Goal: Task Accomplishment & Management: Manage account settings

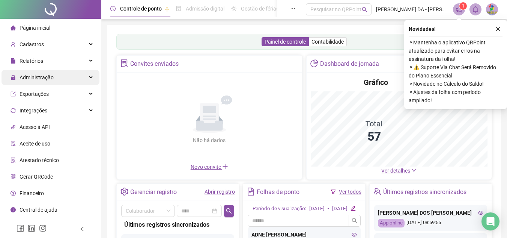
click at [63, 77] on div "Administração" at bounding box center [51, 77] width 98 height 15
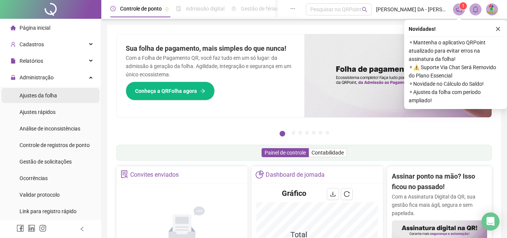
click at [66, 96] on li "Ajustes da folha" at bounding box center [51, 95] width 98 height 15
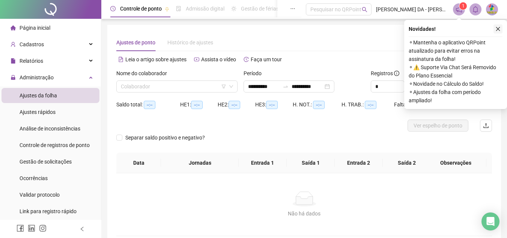
type input "**********"
click at [503, 30] on div "Novidades ! ⚬ Mantenha o aplicativo QRPoint atualizado para evitar erros na ass…" at bounding box center [455, 64] width 103 height 89
click at [498, 27] on icon "close" at bounding box center [497, 28] width 5 height 5
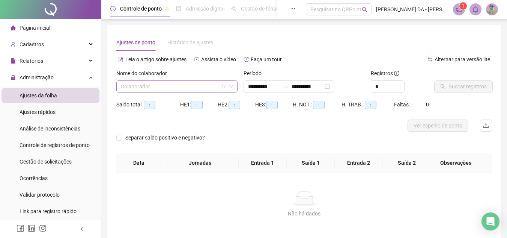
click at [197, 88] on input "search" at bounding box center [173, 86] width 105 height 11
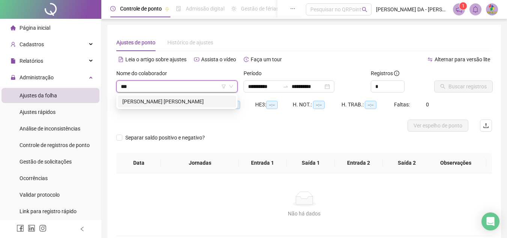
type input "****"
click at [206, 102] on div "FABRICIO MENEZES RABELO - MEIRELES" at bounding box center [176, 101] width 109 height 8
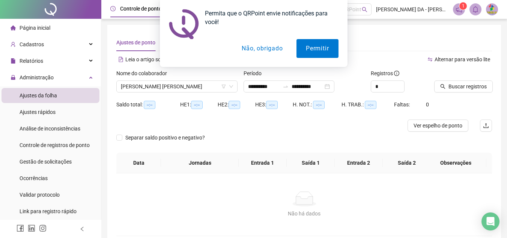
click at [265, 46] on button "Não, obrigado" at bounding box center [262, 48] width 60 height 19
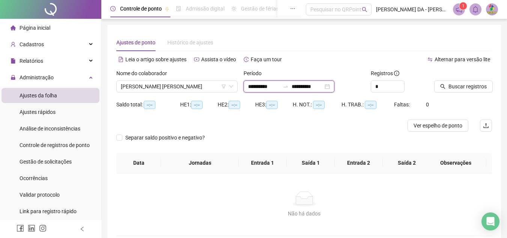
click at [318, 84] on input "**********" at bounding box center [308, 86] width 32 height 8
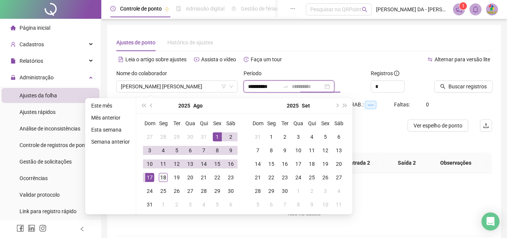
type input "**********"
click at [157, 179] on td "18" at bounding box center [164, 177] width 14 height 14
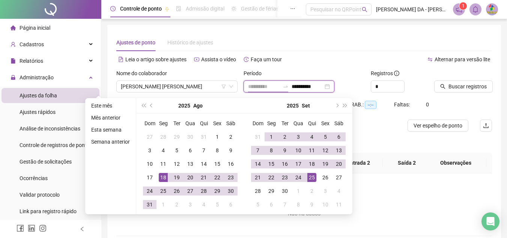
type input "**********"
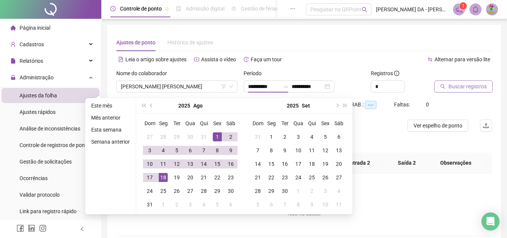
click at [465, 86] on span "Buscar registros" at bounding box center [467, 86] width 38 height 8
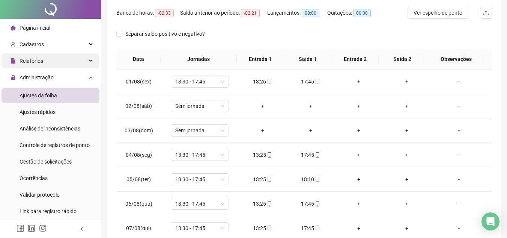
scroll to position [75, 0]
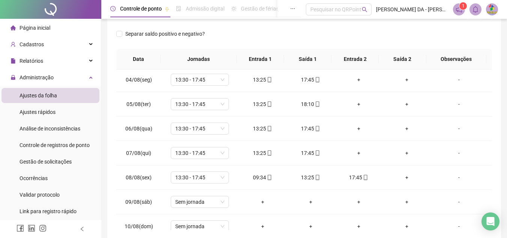
click at [36, 153] on ul "Ajustes da folha Ajustes rápidos Análise de inconsistências Controle de registr…" at bounding box center [50, 153] width 101 height 134
click at [41, 159] on span "Gestão de solicitações" at bounding box center [46, 161] width 52 height 6
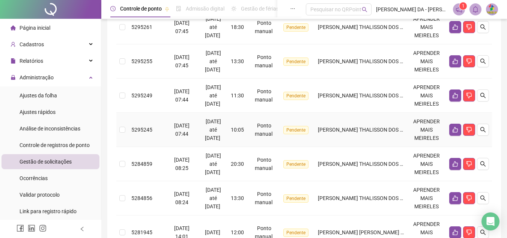
scroll to position [300, 0]
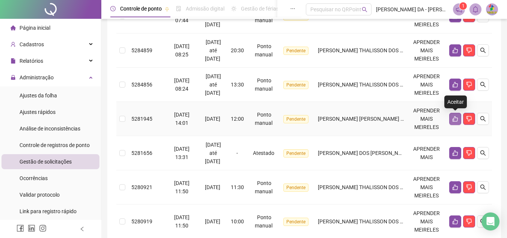
click at [452, 121] on icon "like" at bounding box center [455, 119] width 6 height 6
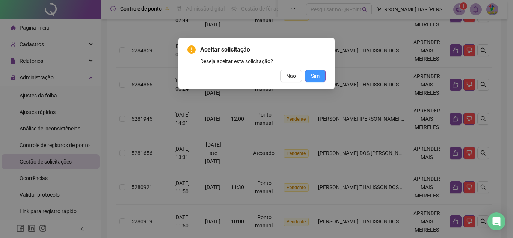
click at [312, 78] on span "Sim" at bounding box center [315, 76] width 9 height 8
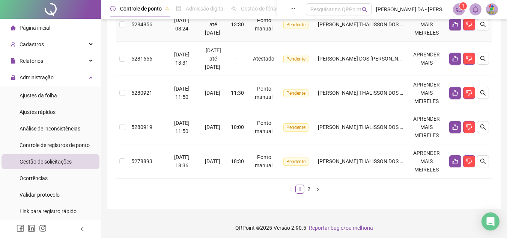
scroll to position [363, 0]
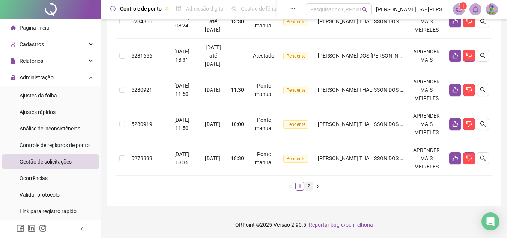
click at [308, 189] on link "2" at bounding box center [309, 186] width 8 height 8
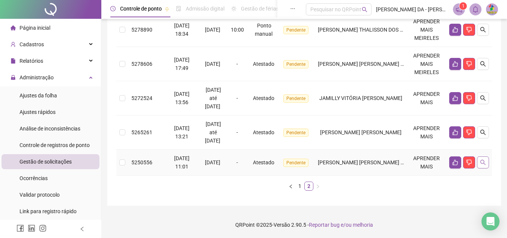
click at [486, 166] on button "button" at bounding box center [483, 162] width 12 height 12
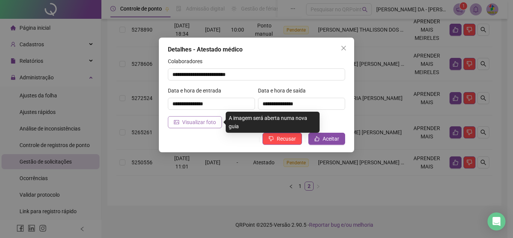
click at [190, 117] on button "Visualizar foto" at bounding box center [195, 122] width 54 height 12
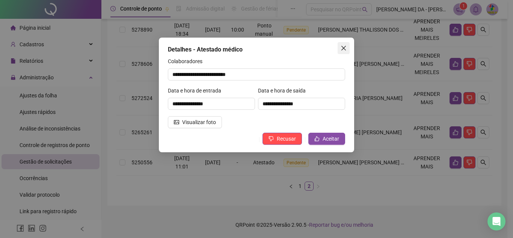
click at [345, 49] on icon "close" at bounding box center [343, 48] width 5 height 5
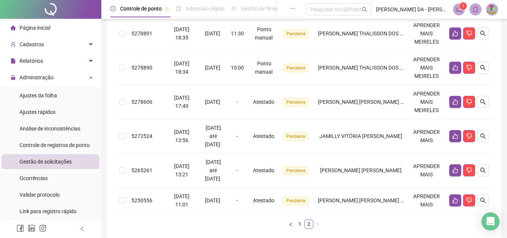
scroll to position [147, 0]
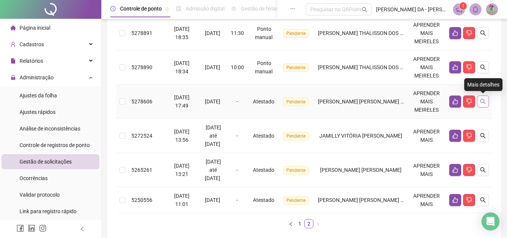
click at [479, 106] on button "button" at bounding box center [483, 101] width 12 height 12
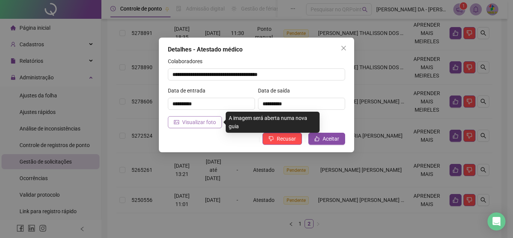
click at [190, 119] on span "Visualizar foto" at bounding box center [199, 122] width 34 height 8
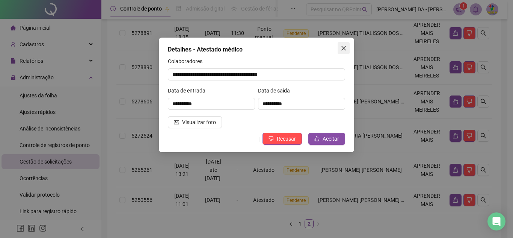
click at [344, 46] on icon "close" at bounding box center [343, 48] width 6 height 6
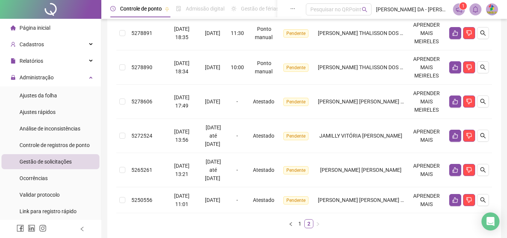
click at [50, 18] on div at bounding box center [50, 9] width 101 height 19
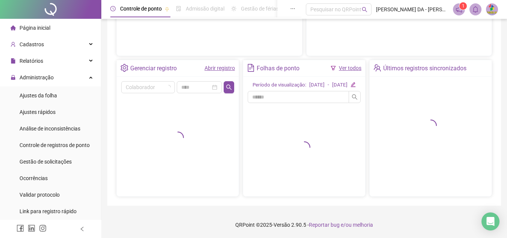
scroll to position [131, 0]
click at [54, 23] on li "Página inicial" at bounding box center [51, 27] width 98 height 15
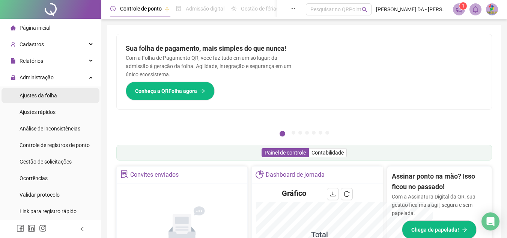
scroll to position [113, 0]
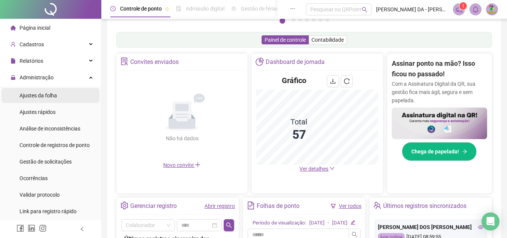
click at [51, 92] on span "Ajustes da folha" at bounding box center [39, 95] width 38 height 6
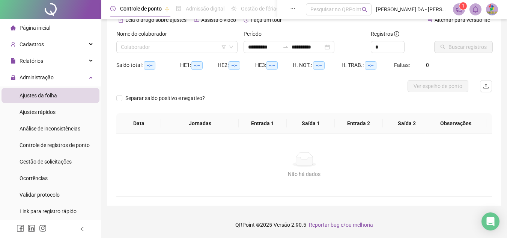
scroll to position [39, 0]
type input "**********"
click at [135, 55] on div "Nome do colaborador Colaborador" at bounding box center [176, 44] width 127 height 29
click at [135, 47] on input "search" at bounding box center [173, 46] width 105 height 11
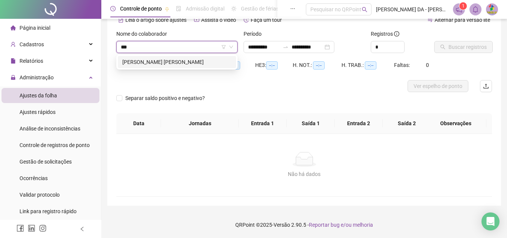
type input "****"
click at [186, 65] on div "DAVI ALVES RODRIGUES-MEIRELES" at bounding box center [176, 62] width 109 height 8
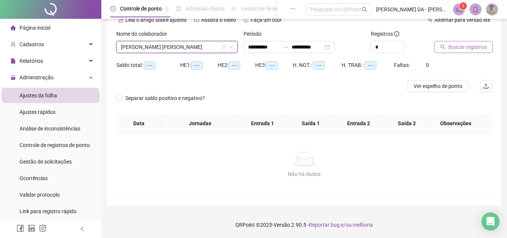
click at [470, 47] on span "Buscar registros" at bounding box center [467, 47] width 38 height 8
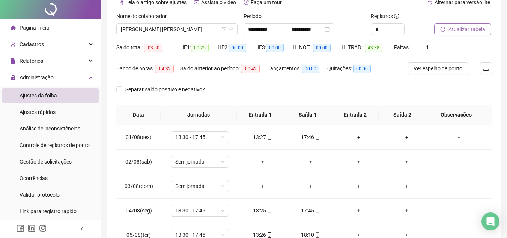
scroll to position [0, 0]
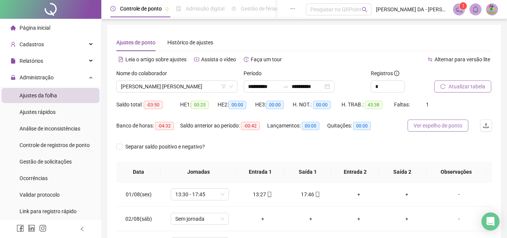
click at [448, 130] on button "Ver espelho de ponto" at bounding box center [438, 125] width 61 height 12
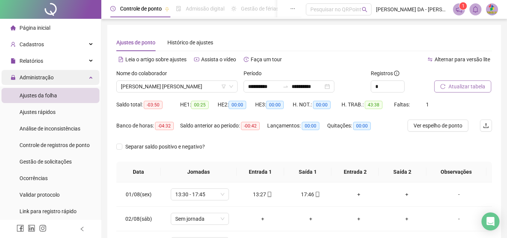
click at [75, 74] on div "Administração" at bounding box center [51, 77] width 98 height 15
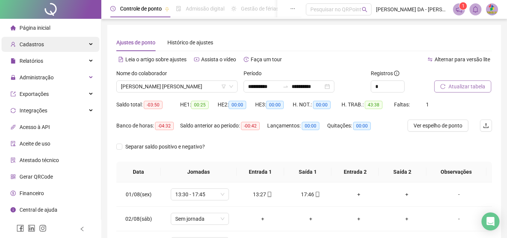
click at [62, 39] on div "Cadastros" at bounding box center [51, 44] width 98 height 15
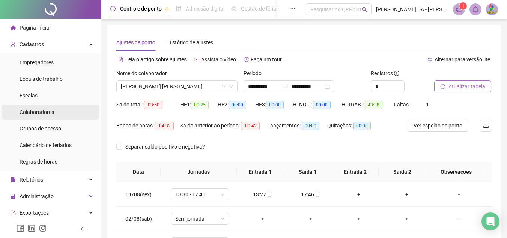
click at [58, 116] on li "Colaboradores" at bounding box center [51, 111] width 98 height 15
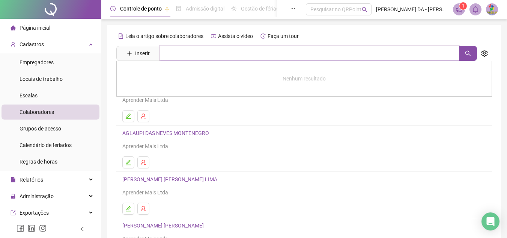
click at [228, 53] on input "text" at bounding box center [309, 53] width 299 height 15
click at [473, 52] on button "button" at bounding box center [468, 53] width 18 height 15
type input "****"
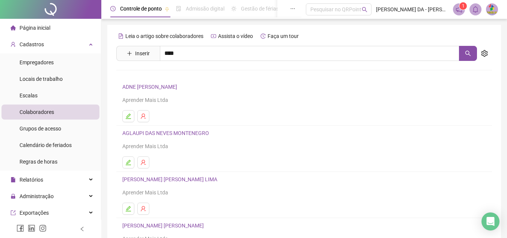
click at [226, 73] on link "JEAN CEZAR CALMON DE SOUZA FILHO- MEIRELES" at bounding box center [200, 75] width 140 height 6
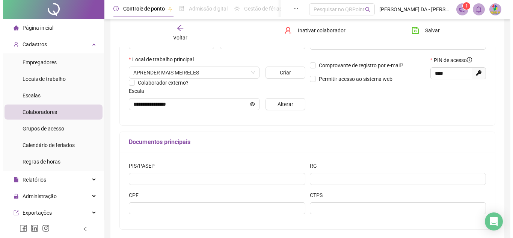
scroll to position [116, 0]
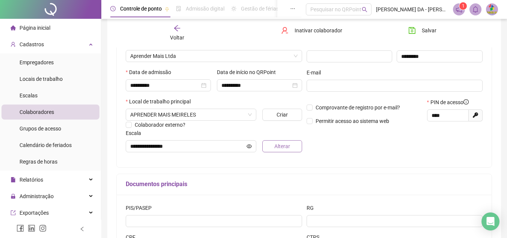
click at [290, 146] on button "Alterar" at bounding box center [281, 146] width 39 height 12
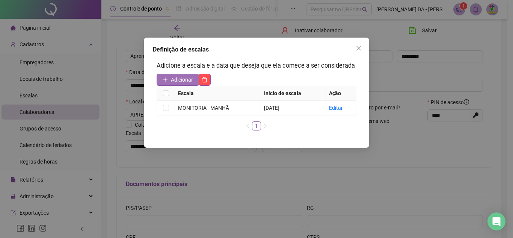
click at [188, 74] on button "Adicionar" at bounding box center [178, 80] width 42 height 12
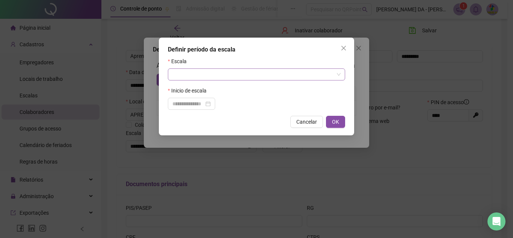
click at [200, 71] on input "search" at bounding box center [252, 74] width 161 height 11
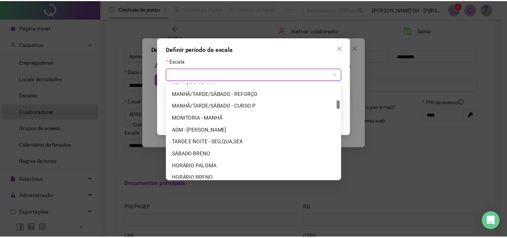
scroll to position [225, 0]
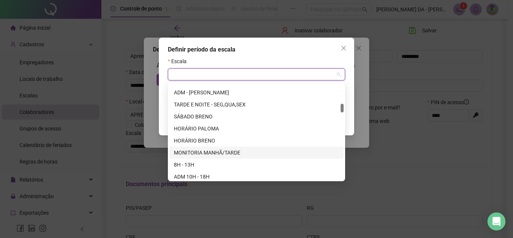
click at [232, 150] on div "MONITORIA MANHÃ/TARDE" at bounding box center [256, 152] width 165 height 8
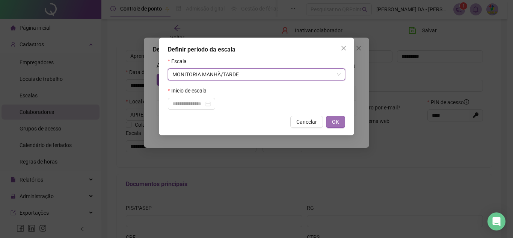
click at [334, 122] on span "OK" at bounding box center [335, 121] width 7 height 8
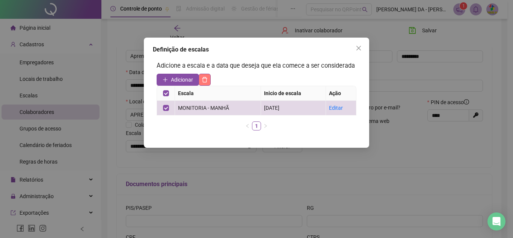
click at [208, 80] on button "button" at bounding box center [205, 80] width 12 height 12
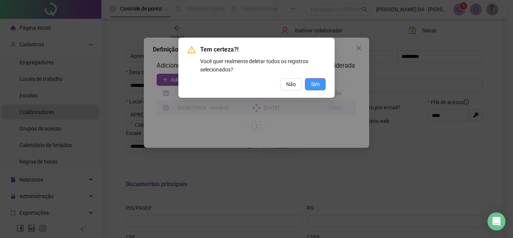
click at [318, 86] on span "Sim" at bounding box center [315, 84] width 9 height 8
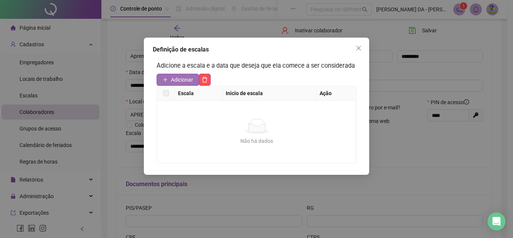
click at [180, 75] on span "Adicionar" at bounding box center [182, 79] width 22 height 8
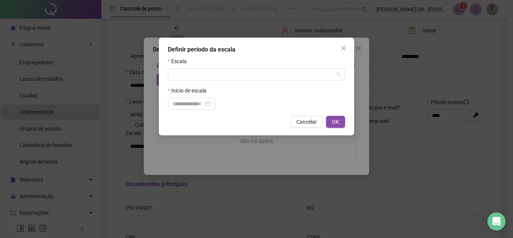
click at [180, 75] on input "search" at bounding box center [252, 74] width 161 height 11
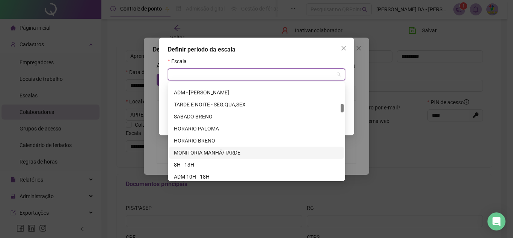
click at [233, 152] on div "MONITORIA MANHÃ/TARDE" at bounding box center [256, 152] width 165 height 8
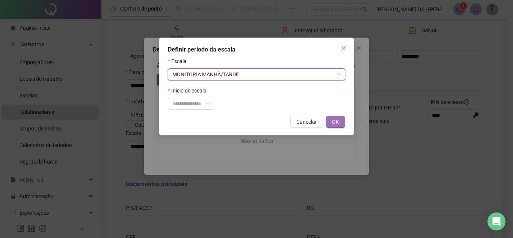
click at [340, 122] on button "OK" at bounding box center [335, 122] width 19 height 12
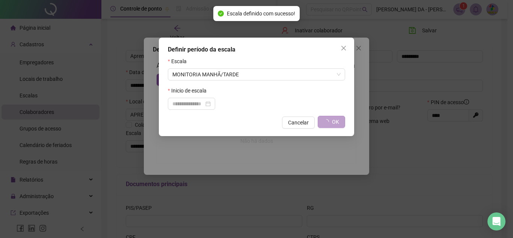
type input "**********"
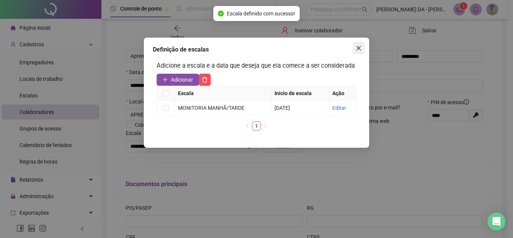
click at [355, 42] on button "Close" at bounding box center [358, 48] width 12 height 12
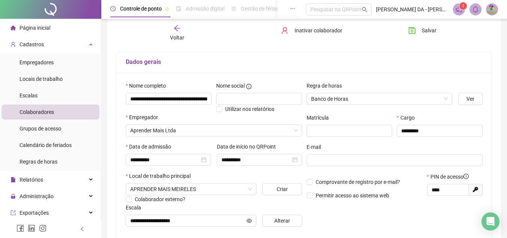
scroll to position [0, 0]
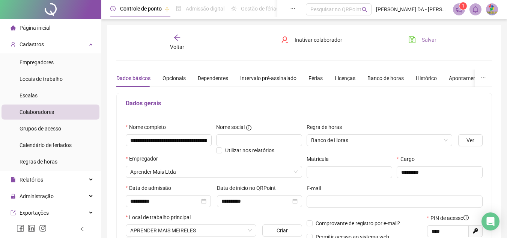
click at [432, 40] on span "Salvar" at bounding box center [429, 40] width 15 height 8
click at [58, 29] on li "Página inicial" at bounding box center [51, 27] width 98 height 15
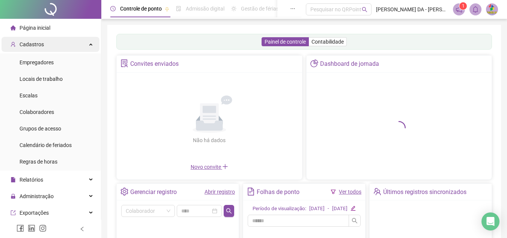
click at [53, 41] on div "Cadastros" at bounding box center [51, 44] width 98 height 15
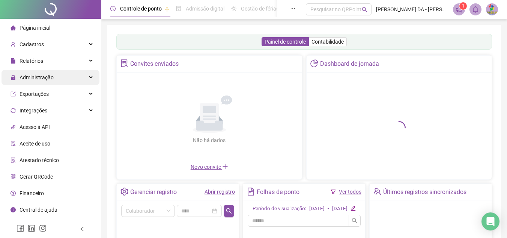
click at [54, 77] on div "Administração" at bounding box center [51, 77] width 98 height 15
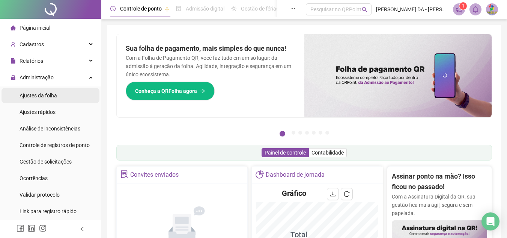
click at [49, 97] on span "Ajustes da folha" at bounding box center [39, 95] width 38 height 6
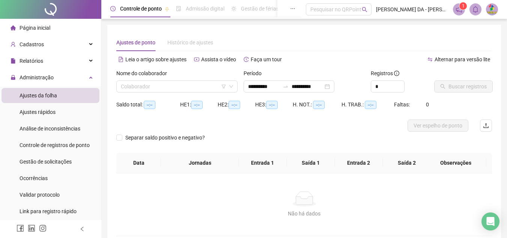
type input "**********"
click at [166, 91] on input "search" at bounding box center [173, 86] width 105 height 11
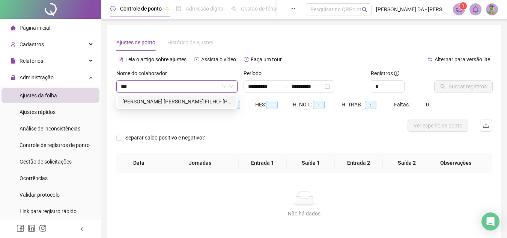
type input "****"
click at [176, 106] on div "JEAN CEZAR CALMON DE SOUZA FILHO- MEIRELES" at bounding box center [177, 101] width 118 height 12
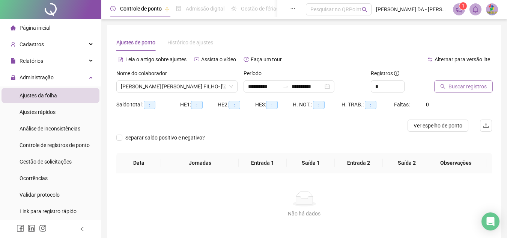
click at [461, 87] on span "Buscar registros" at bounding box center [467, 86] width 38 height 8
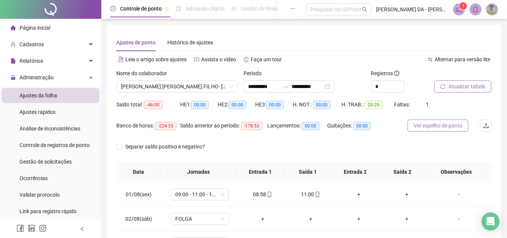
click at [443, 129] on button "Ver espelho de ponto" at bounding box center [438, 125] width 61 height 12
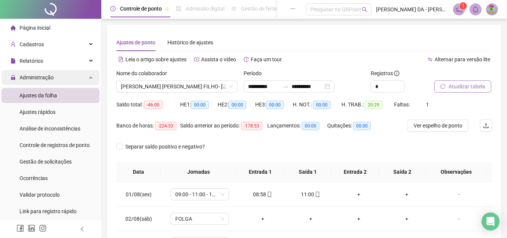
click at [56, 77] on div "Administração" at bounding box center [51, 77] width 98 height 15
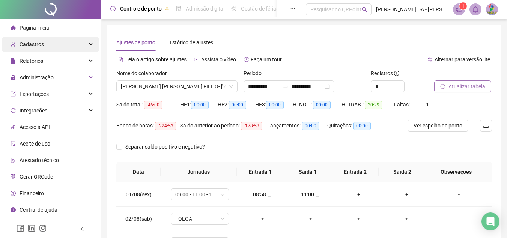
click at [71, 45] on div "Cadastros" at bounding box center [51, 44] width 98 height 15
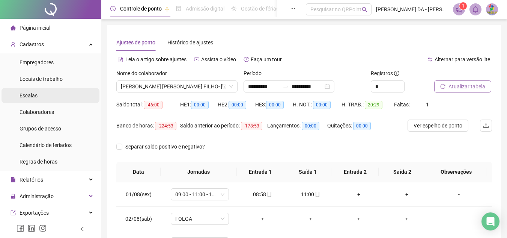
click at [63, 93] on li "Escalas" at bounding box center [51, 95] width 98 height 15
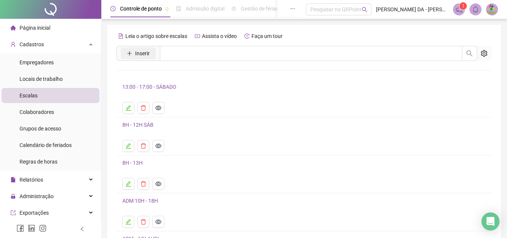
click at [129, 54] on icon "plus" at bounding box center [129, 53] width 5 height 5
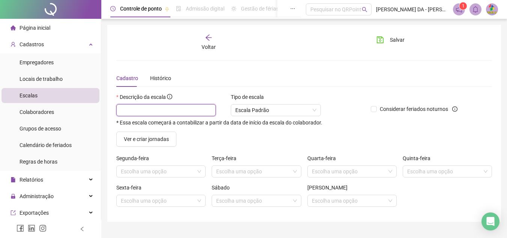
click at [159, 110] on input "text" at bounding box center [165, 110] width 99 height 12
click at [263, 107] on span "Escala Padrão" at bounding box center [275, 109] width 81 height 11
type input "**********"
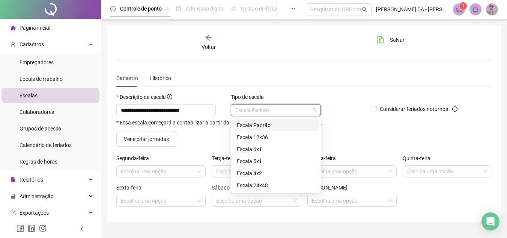
click at [267, 125] on div "Escala Padrão" at bounding box center [276, 125] width 78 height 8
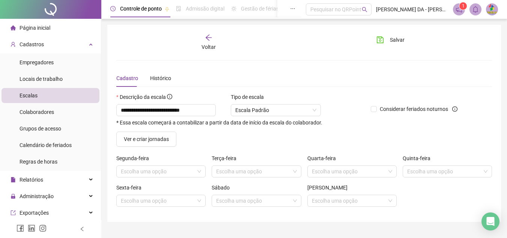
click at [357, 95] on div "Descrição da escala" at bounding box center [240, 98] width 248 height 11
click at [134, 137] on span "Ver e criar jornadas" at bounding box center [146, 139] width 45 height 8
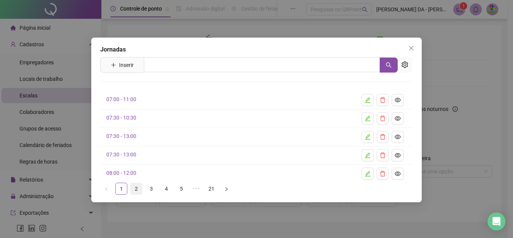
click at [138, 185] on link "2" at bounding box center [136, 188] width 11 height 11
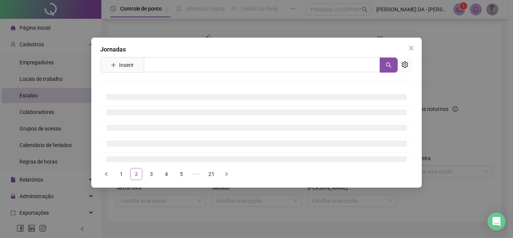
click at [138, 185] on div "Jornadas Inserir Nenhum resultado 1 2 3 4 5 ••• 21" at bounding box center [256, 113] width 330 height 150
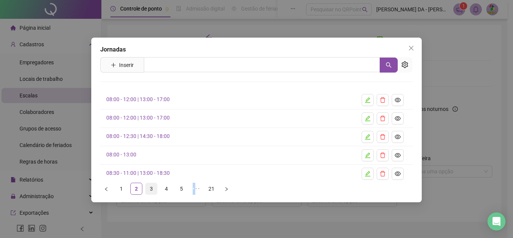
click at [153, 188] on link "3" at bounding box center [151, 188] width 11 height 11
click at [162, 190] on link "4" at bounding box center [166, 188] width 11 height 11
click at [179, 189] on link "5" at bounding box center [181, 188] width 11 height 11
click at [172, 150] on h4 "09:00 - 11:00 | 13:30 - 17:45" at bounding box center [224, 154] width 237 height 8
click at [153, 152] on link "09:00 - 11:00 | 13:30 - 17:45" at bounding box center [137, 154] width 63 height 6
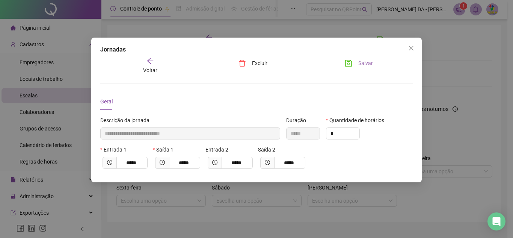
click at [377, 60] on button "Salvar" at bounding box center [358, 63] width 39 height 12
click at [414, 50] on span "Close" at bounding box center [411, 48] width 12 height 6
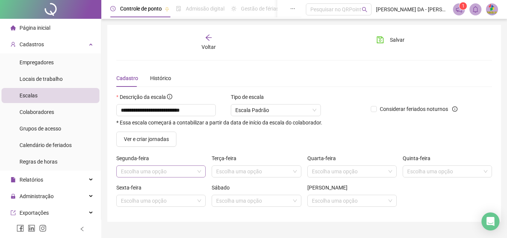
click at [177, 170] on input "search" at bounding box center [158, 171] width 74 height 11
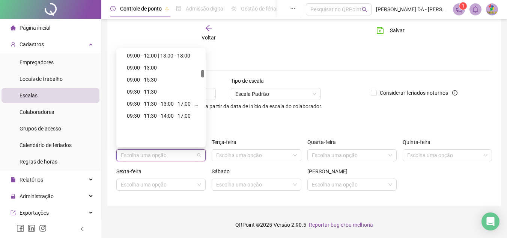
scroll to position [278, 0]
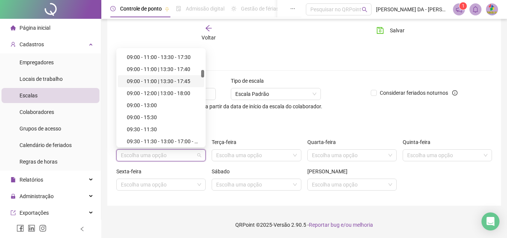
click at [172, 81] on div "09:00 - 11:00 | 13:30 - 17:45" at bounding box center [163, 81] width 73 height 8
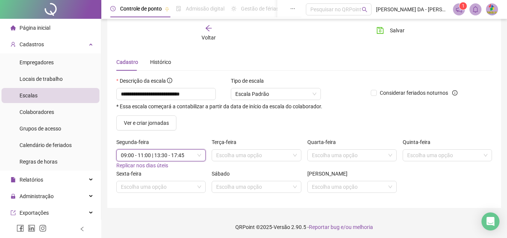
click at [148, 164] on span "Replicar nos dias úteis" at bounding box center [142, 165] width 52 height 6
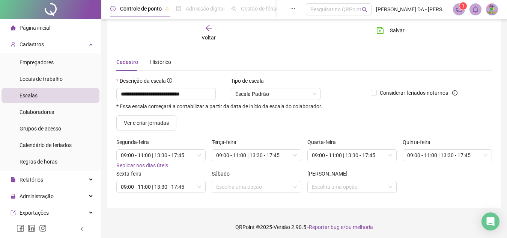
click at [191, 136] on form "**********" at bounding box center [304, 138] width 376 height 122
click at [390, 24] on div "Voltar Salvar" at bounding box center [304, 33] width 382 height 29
click at [396, 35] on button "Salvar" at bounding box center [390, 30] width 39 height 12
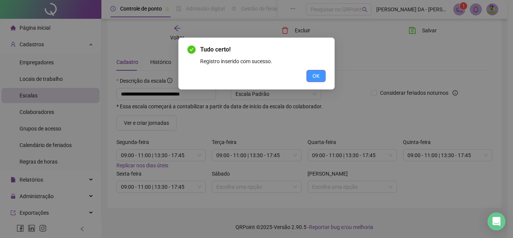
click at [324, 77] on button "OK" at bounding box center [315, 76] width 19 height 12
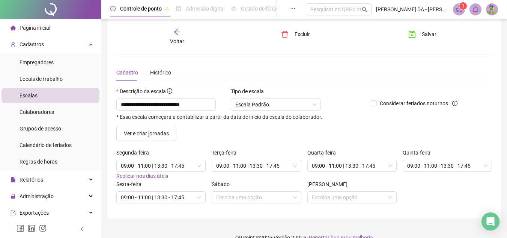
scroll to position [0, 0]
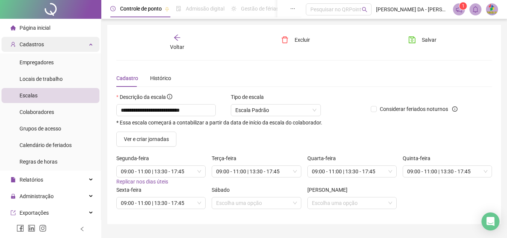
click at [63, 44] on div "Cadastros" at bounding box center [51, 44] width 98 height 15
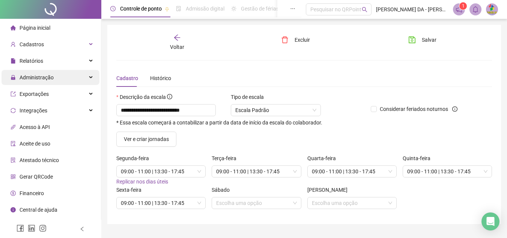
click at [64, 78] on div "Administração" at bounding box center [51, 77] width 98 height 15
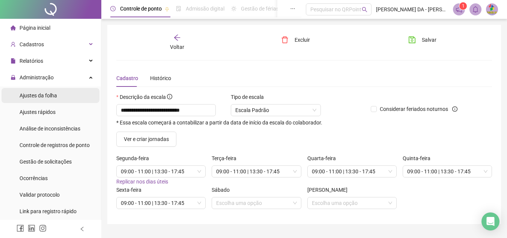
click at [69, 100] on li "Ajustes da folha" at bounding box center [51, 95] width 98 height 15
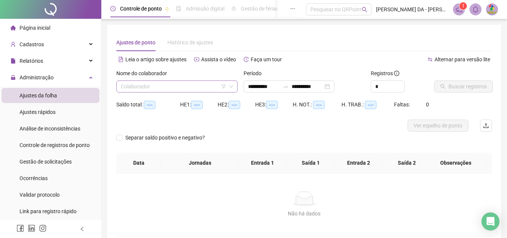
click at [158, 86] on input "search" at bounding box center [173, 86] width 105 height 11
type input "**********"
click at [64, 82] on div "Administração" at bounding box center [51, 77] width 98 height 15
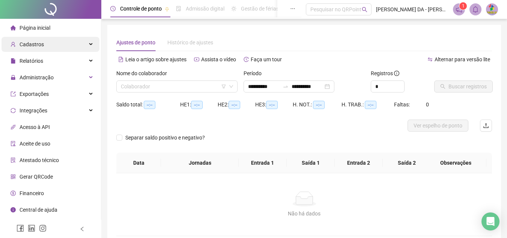
click at [63, 45] on div "Cadastros" at bounding box center [51, 44] width 98 height 15
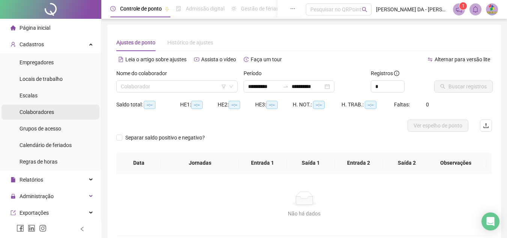
click at [53, 112] on span "Colaboradores" at bounding box center [37, 112] width 35 height 6
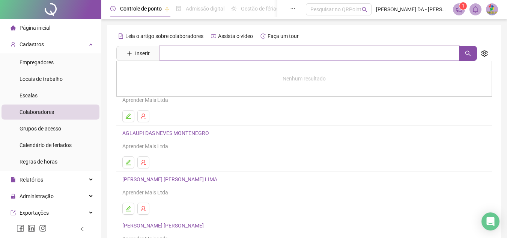
click at [226, 53] on input "text" at bounding box center [309, 53] width 299 height 15
click at [459, 52] on button "button" at bounding box center [468, 53] width 18 height 15
type input "****"
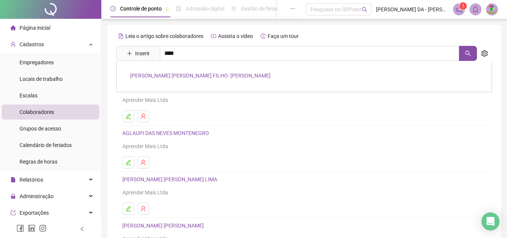
click at [162, 77] on link "JEAN CEZAR CALMON DE SOUZA FILHO- MEIRELES" at bounding box center [200, 75] width 140 height 6
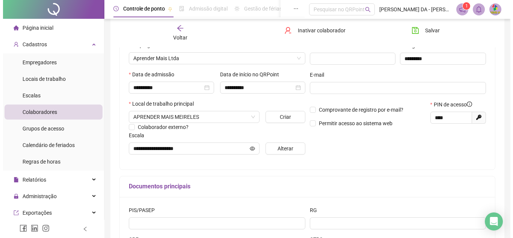
scroll to position [113, 0]
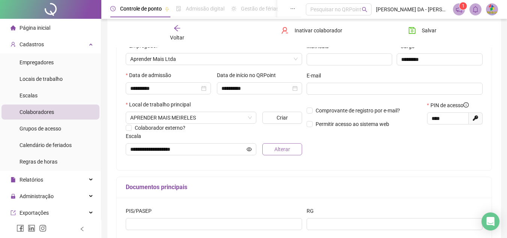
click at [287, 151] on span "Alterar" at bounding box center [282, 149] width 16 height 8
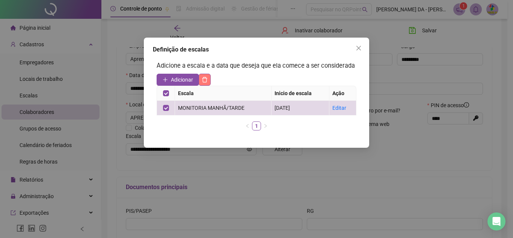
click at [207, 80] on icon "delete" at bounding box center [205, 80] width 6 height 6
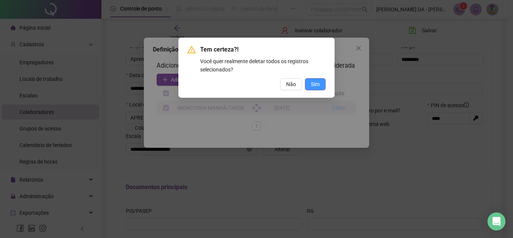
click at [320, 83] on button "Sim" at bounding box center [315, 84] width 21 height 12
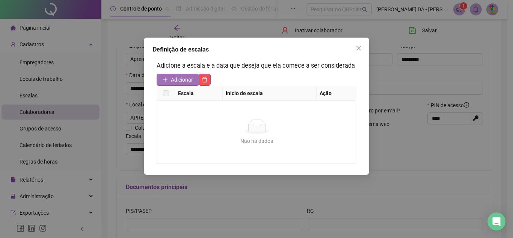
click at [184, 78] on span "Adicionar" at bounding box center [182, 79] width 22 height 8
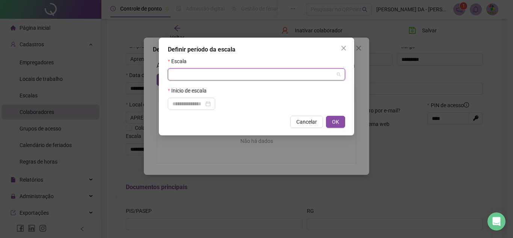
click at [204, 71] on input "search" at bounding box center [252, 74] width 161 height 11
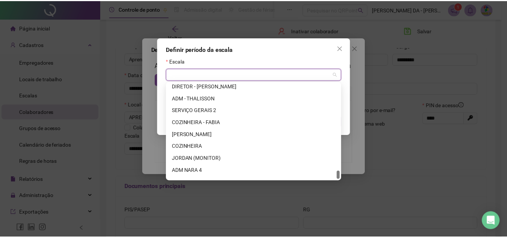
scroll to position [985, 0]
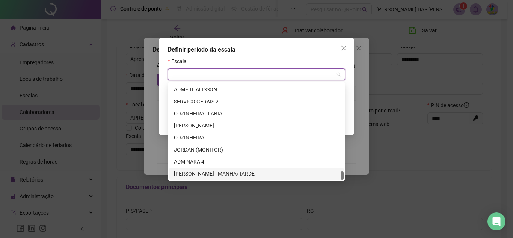
click at [246, 169] on div "MONITOIA MEIRELES - MANHÃ/TARDE" at bounding box center [256, 173] width 165 height 8
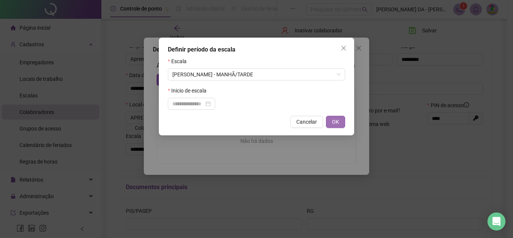
click at [337, 123] on span "OK" at bounding box center [335, 121] width 7 height 8
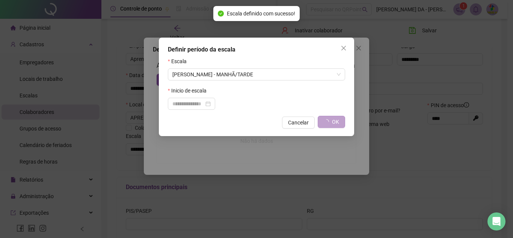
type input "**********"
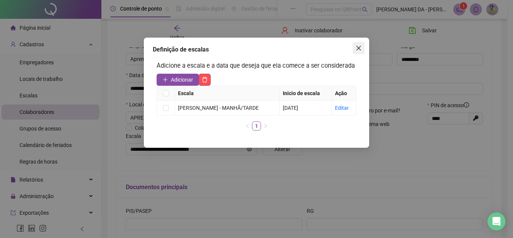
click at [357, 49] on icon "close" at bounding box center [358, 48] width 6 height 6
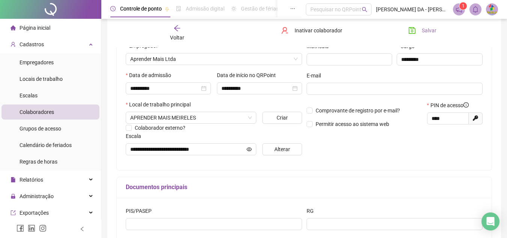
click at [426, 27] on span "Salvar" at bounding box center [429, 30] width 15 height 8
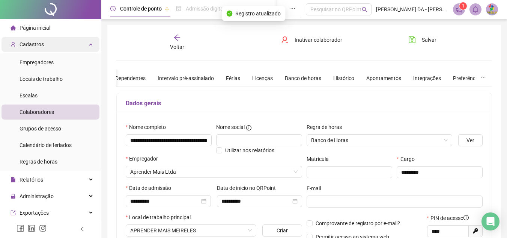
click at [52, 50] on div "Cadastros" at bounding box center [51, 44] width 98 height 15
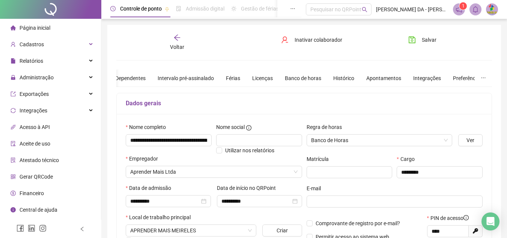
click at [55, 25] on li "Página inicial" at bounding box center [51, 27] width 98 height 15
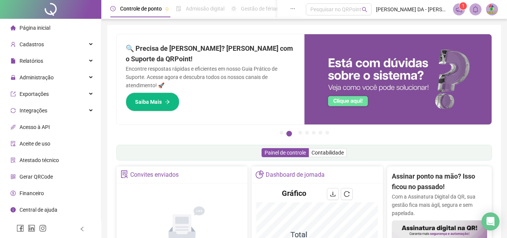
click at [77, 27] on li "Página inicial" at bounding box center [51, 27] width 98 height 15
click at [77, 79] on div "Administração" at bounding box center [51, 77] width 98 height 15
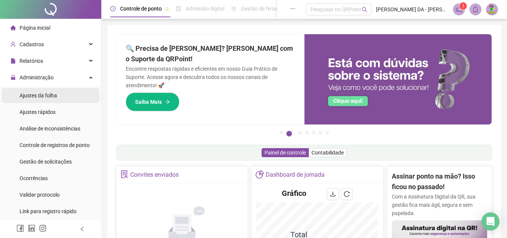
click at [73, 94] on li "Ajustes da folha" at bounding box center [51, 95] width 98 height 15
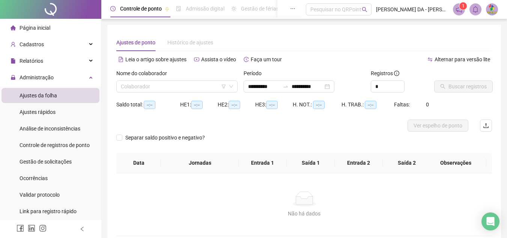
type input "**********"
click at [209, 91] on input "search" at bounding box center [173, 86] width 105 height 11
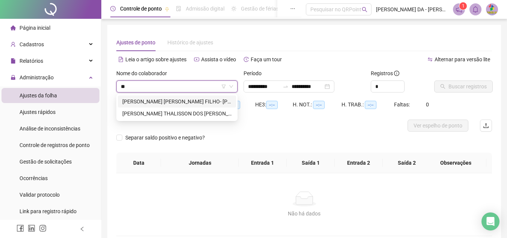
type input "***"
click at [206, 101] on div "JEAN CEZAR CALMON DE SOUZA FILHO- MEIRELES" at bounding box center [176, 101] width 109 height 8
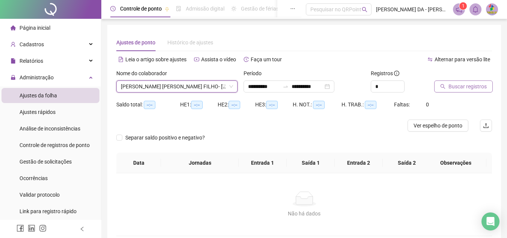
click at [473, 84] on span "Buscar registros" at bounding box center [467, 86] width 38 height 8
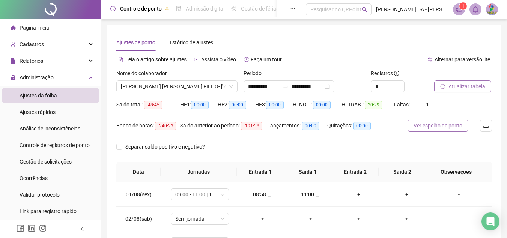
click at [438, 126] on span "Ver espelho de ponto" at bounding box center [438, 125] width 49 height 8
click at [56, 85] on li "Administração Ajustes da folha Ajustes rápidos Análise de inconsistências Contr…" at bounding box center [50, 145] width 101 height 150
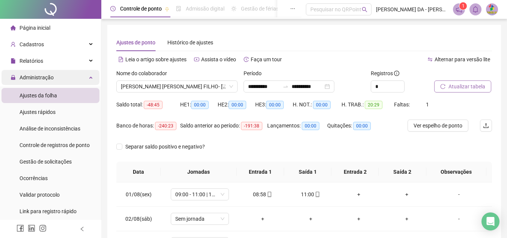
click at [55, 80] on div "Administração" at bounding box center [51, 77] width 98 height 15
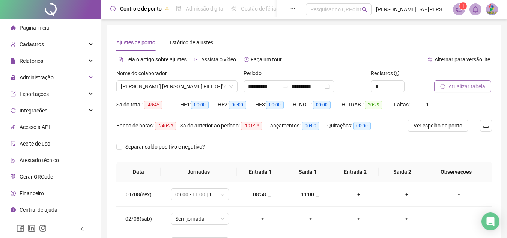
click at [62, 25] on li "Página inicial" at bounding box center [51, 27] width 98 height 15
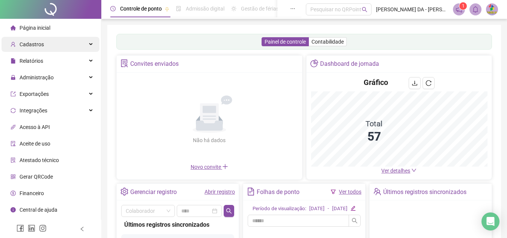
click at [59, 41] on div "Cadastros" at bounding box center [51, 44] width 98 height 15
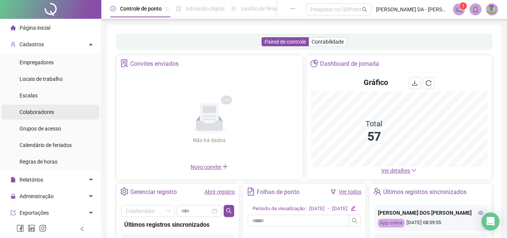
click at [50, 114] on span "Colaboradores" at bounding box center [37, 112] width 35 height 6
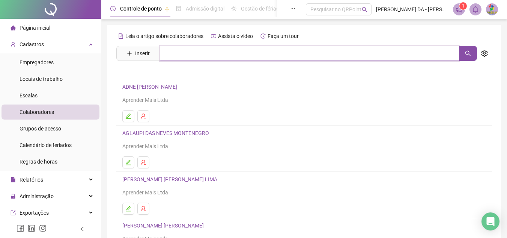
click at [196, 48] on input "text" at bounding box center [309, 53] width 299 height 15
click at [198, 51] on input "text" at bounding box center [309, 53] width 299 height 15
click at [459, 48] on button "button" at bounding box center [468, 53] width 18 height 15
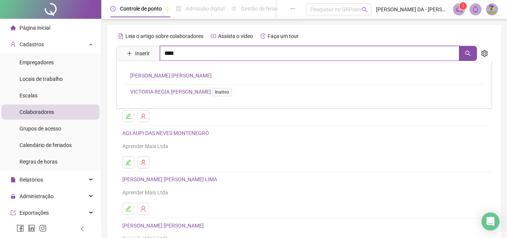
type input "****"
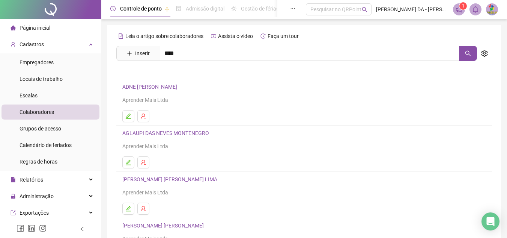
click at [207, 74] on link "FABRICIO MENEZES RABELO - MEIRELES" at bounding box center [170, 75] width 81 height 6
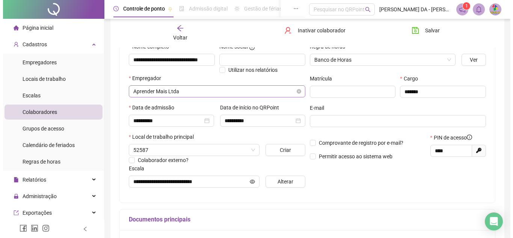
scroll to position [78, 0]
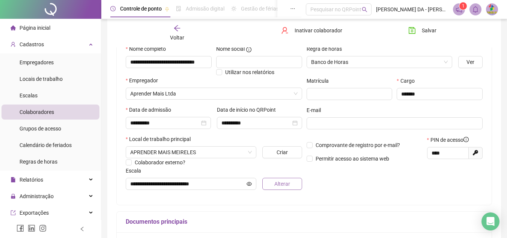
click at [289, 185] on span "Alterar" at bounding box center [282, 183] width 16 height 8
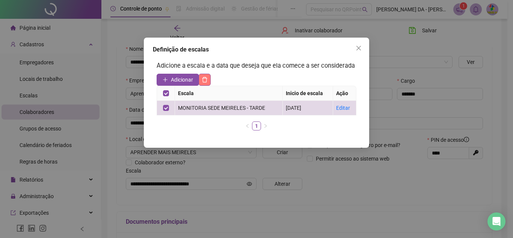
click at [211, 84] on button "button" at bounding box center [205, 80] width 12 height 12
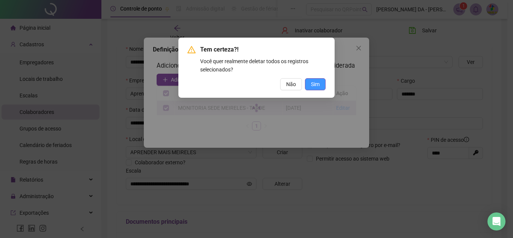
click at [320, 85] on button "Sim" at bounding box center [315, 84] width 21 height 12
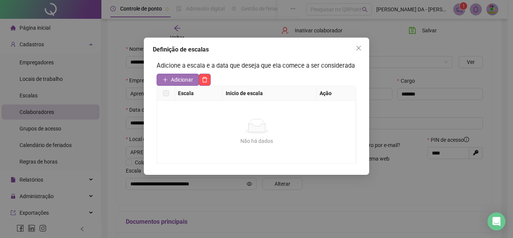
click at [188, 75] on span "Adicionar" at bounding box center [182, 79] width 22 height 8
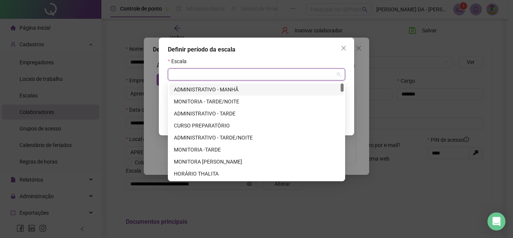
click at [324, 71] on input "search" at bounding box center [252, 74] width 161 height 11
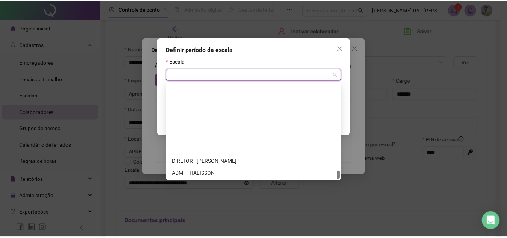
scroll to position [985, 0]
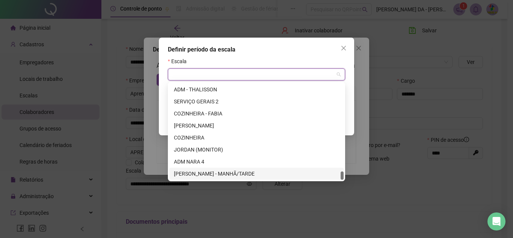
click at [245, 172] on div "MONITOIA MEIRELES - MANHÃ/TARDE" at bounding box center [256, 173] width 165 height 8
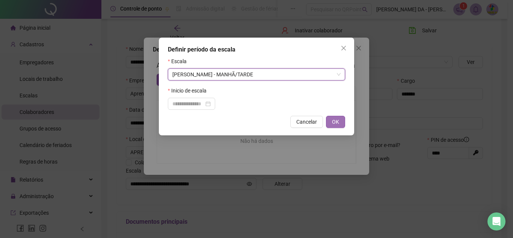
click at [333, 116] on button "OK" at bounding box center [335, 122] width 19 height 12
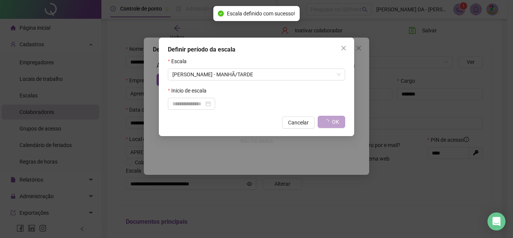
type input "**********"
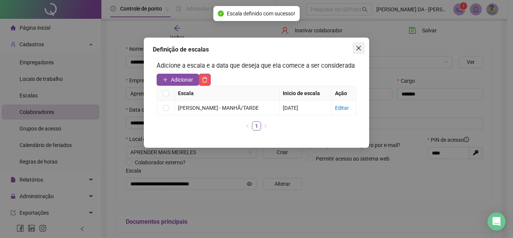
click at [361, 51] on icon "close" at bounding box center [358, 48] width 6 height 6
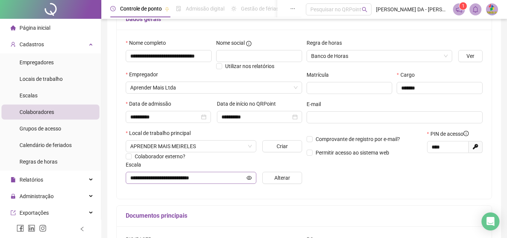
scroll to position [0, 0]
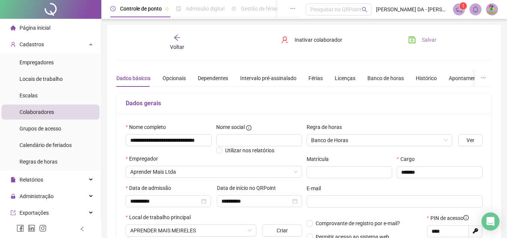
click at [416, 40] on button "Salvar" at bounding box center [422, 40] width 39 height 12
